Goal: Information Seeking & Learning: Understand process/instructions

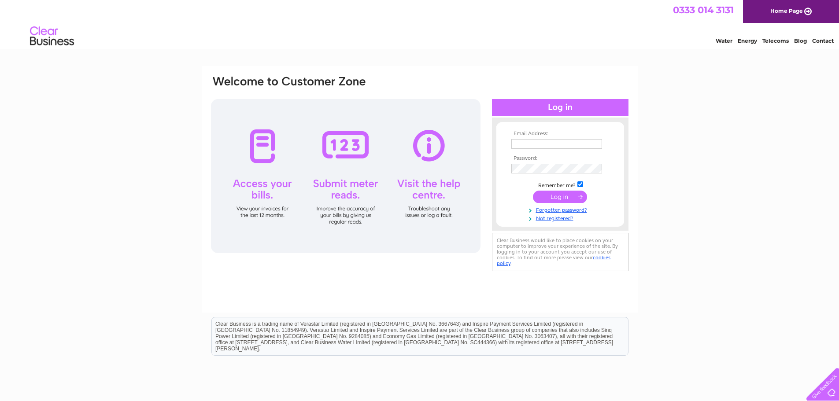
click at [546, 142] on input "text" at bounding box center [556, 144] width 91 height 10
type input "[EMAIL_ADDRESS][PERSON_NAME][DOMAIN_NAME]"
click at [551, 200] on input "submit" at bounding box center [560, 197] width 54 height 12
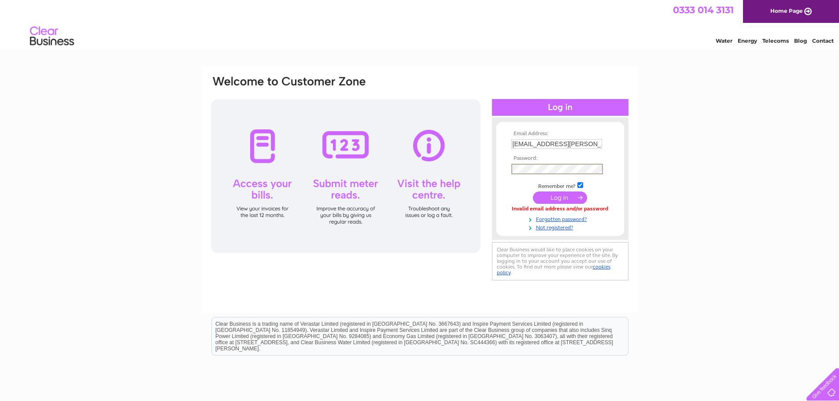
click at [554, 195] on input "submit" at bounding box center [560, 197] width 54 height 12
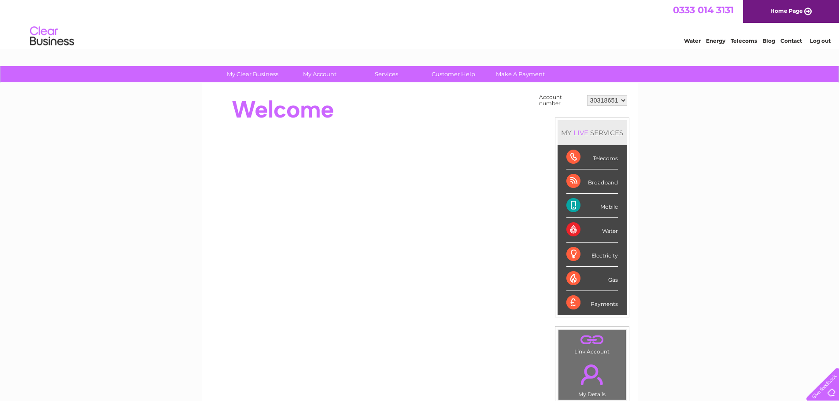
click at [667, 265] on div "My Clear Business Login Details My Details My Preferences Link Account My Accou…" at bounding box center [419, 314] width 839 height 497
click at [572, 157] on div "Telecoms" at bounding box center [591, 157] width 51 height 24
click at [607, 160] on div "Telecoms" at bounding box center [591, 157] width 51 height 24
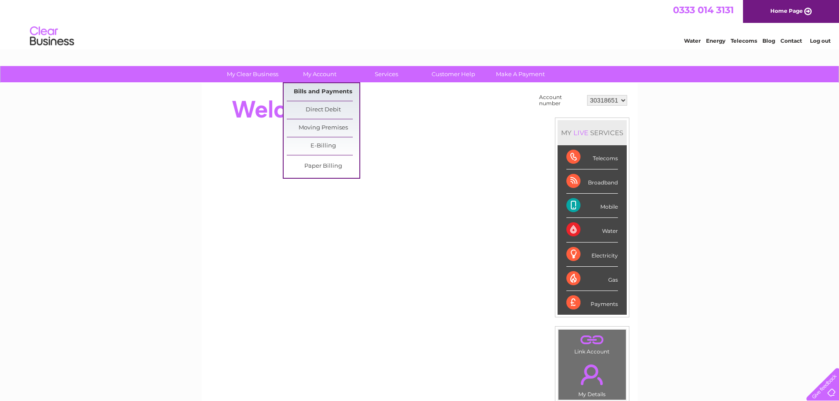
click at [308, 86] on link "Bills and Payments" at bounding box center [323, 92] width 73 height 18
click at [304, 91] on link "Bills and Payments" at bounding box center [323, 92] width 73 height 18
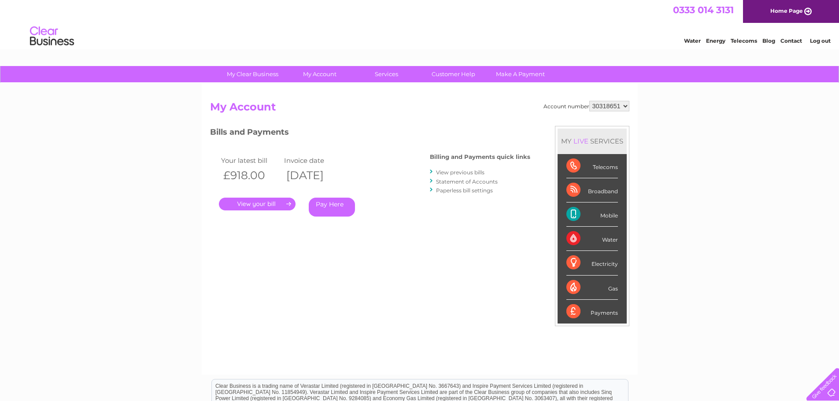
click at [788, 40] on link "Contact" at bounding box center [791, 40] width 22 height 7
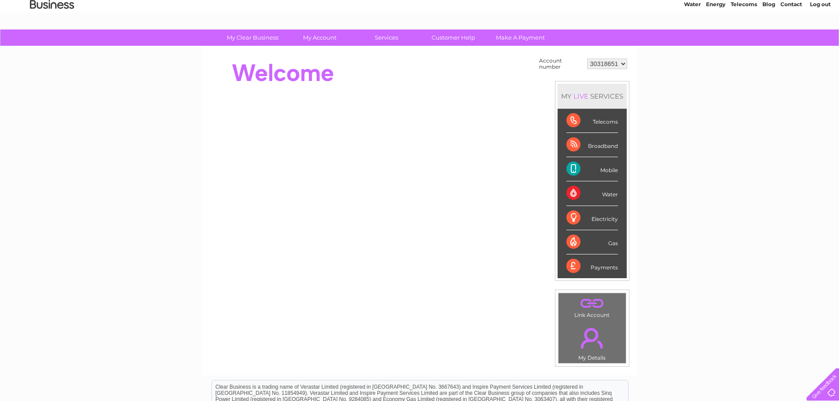
scroll to position [36, 0]
click at [573, 125] on div "Telecoms" at bounding box center [591, 121] width 51 height 24
click at [455, 38] on link "Customer Help" at bounding box center [453, 38] width 73 height 16
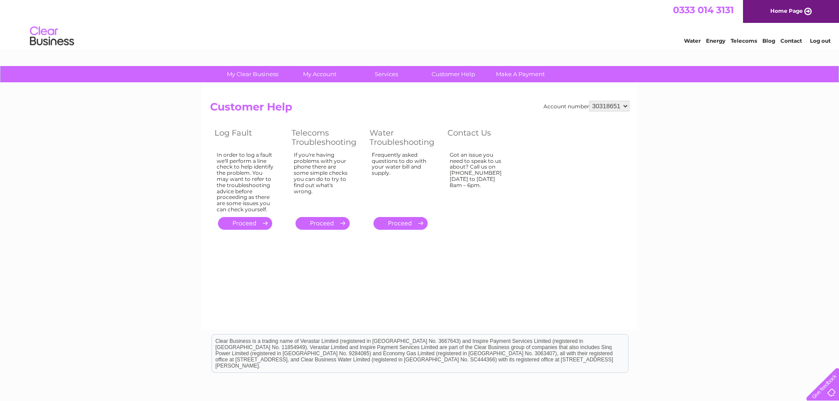
click at [322, 224] on link "." at bounding box center [322, 223] width 54 height 13
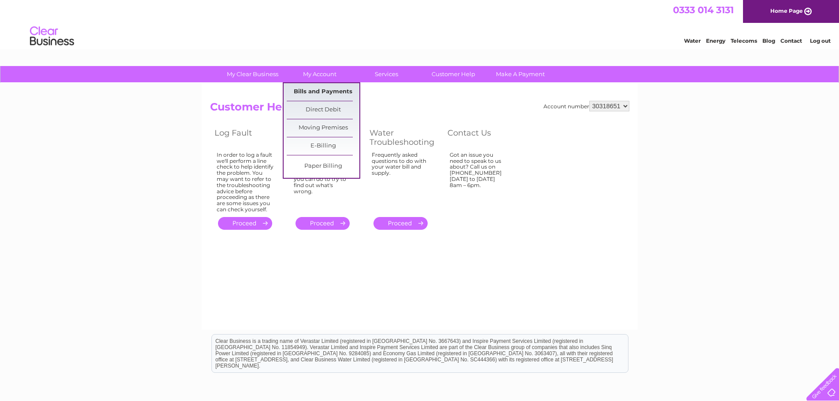
click at [316, 89] on link "Bills and Payments" at bounding box center [323, 92] width 73 height 18
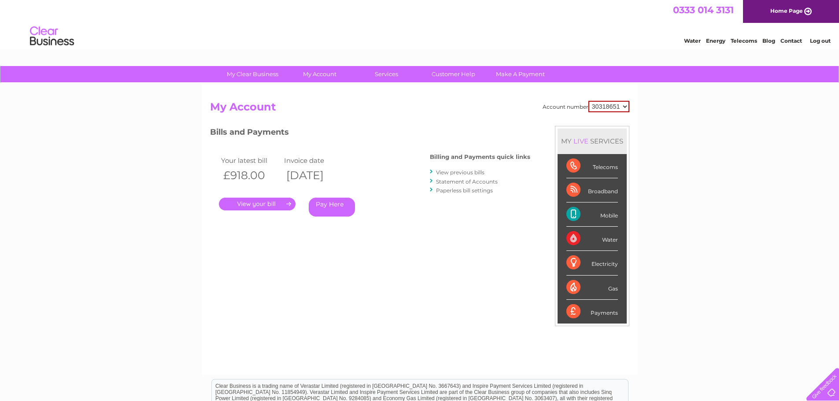
scroll to position [44, 0]
